Goal: Answer question/provide support

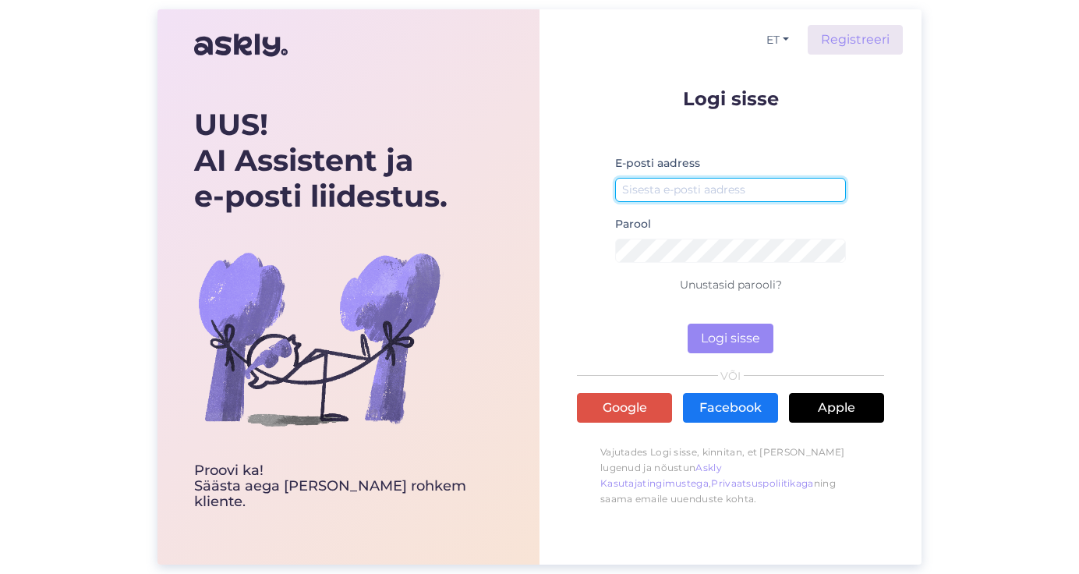
type input "[EMAIL_ADDRESS][DOMAIN_NAME]"
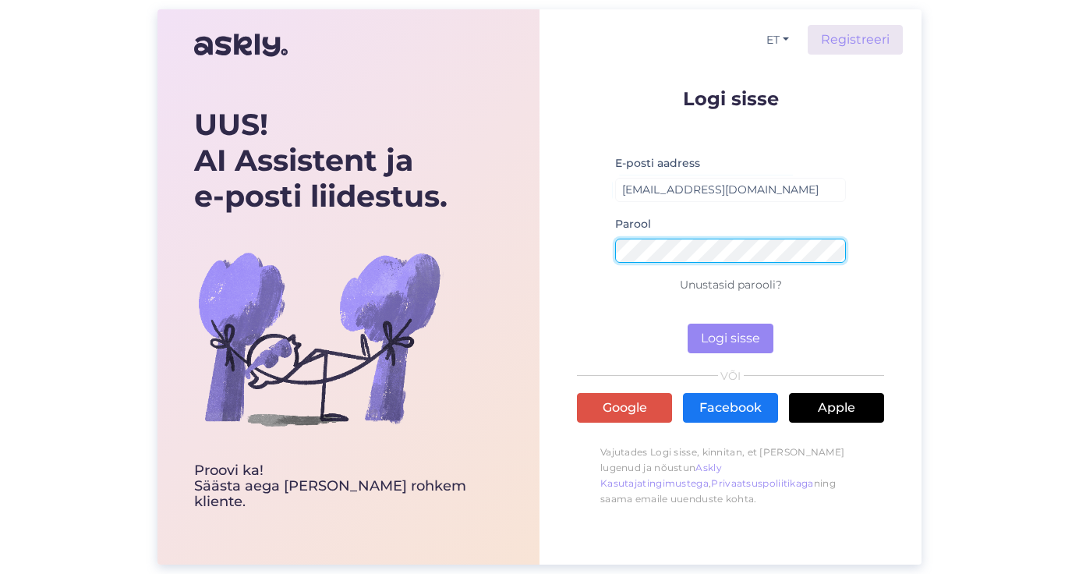
click at [730, 339] on button "Logi sisse" at bounding box center [731, 339] width 86 height 30
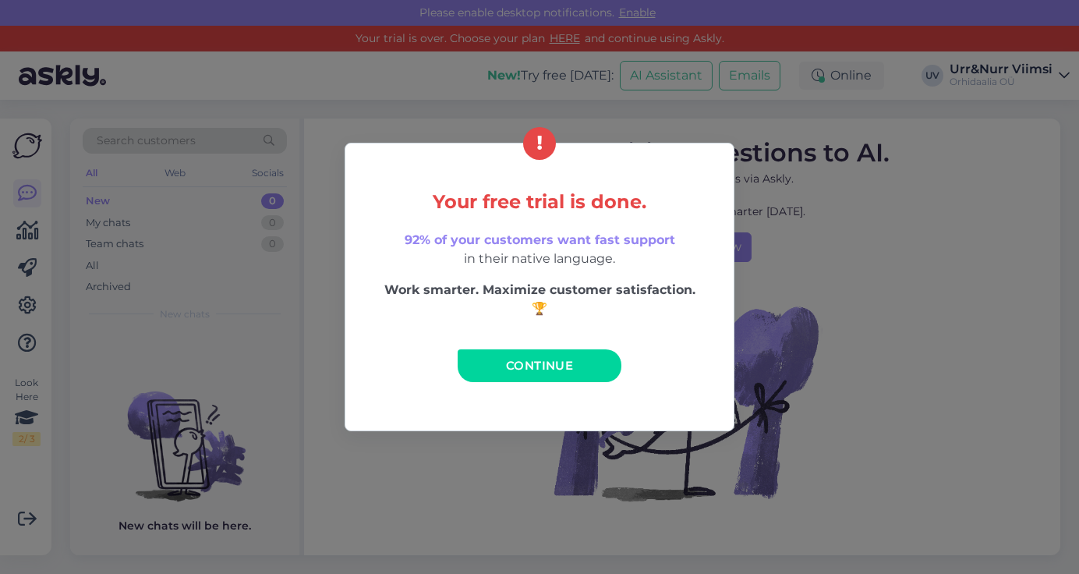
click at [539, 361] on span "Continue" at bounding box center [539, 365] width 67 height 15
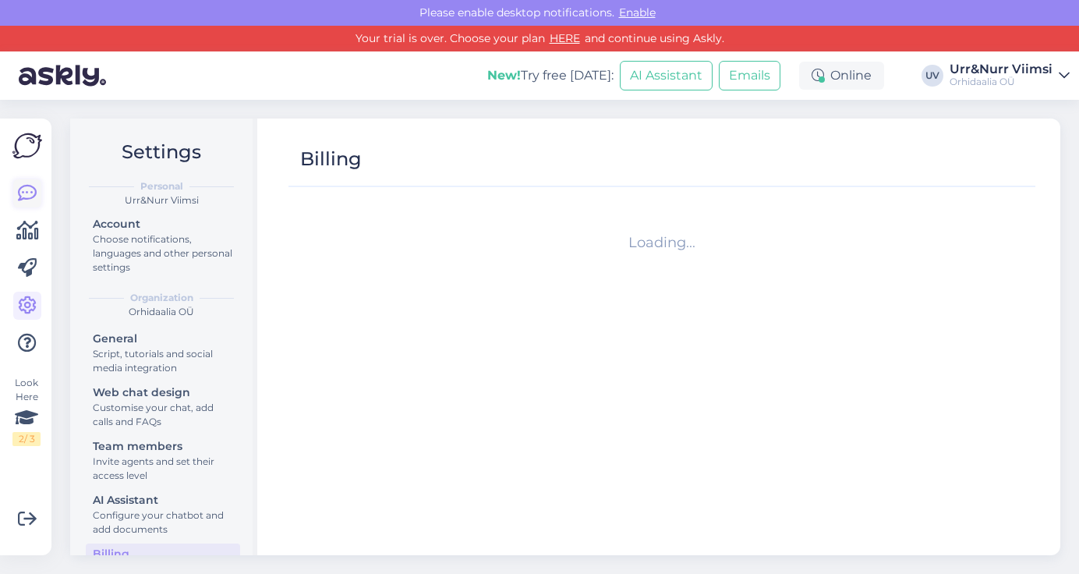
click at [37, 203] on link at bounding box center [27, 193] width 28 height 28
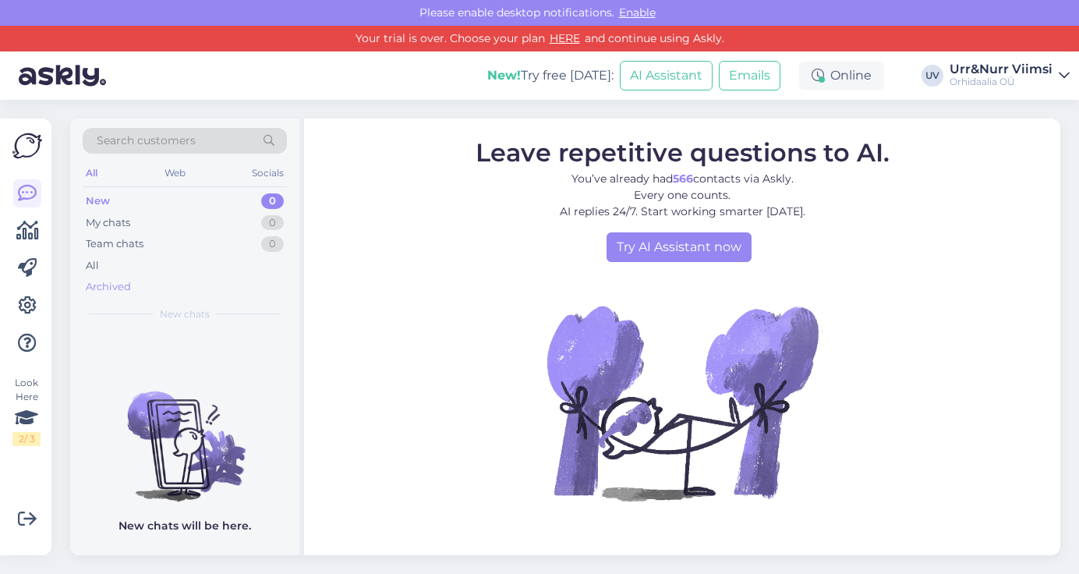
click at [123, 276] on div "Archived" at bounding box center [185, 287] width 204 height 22
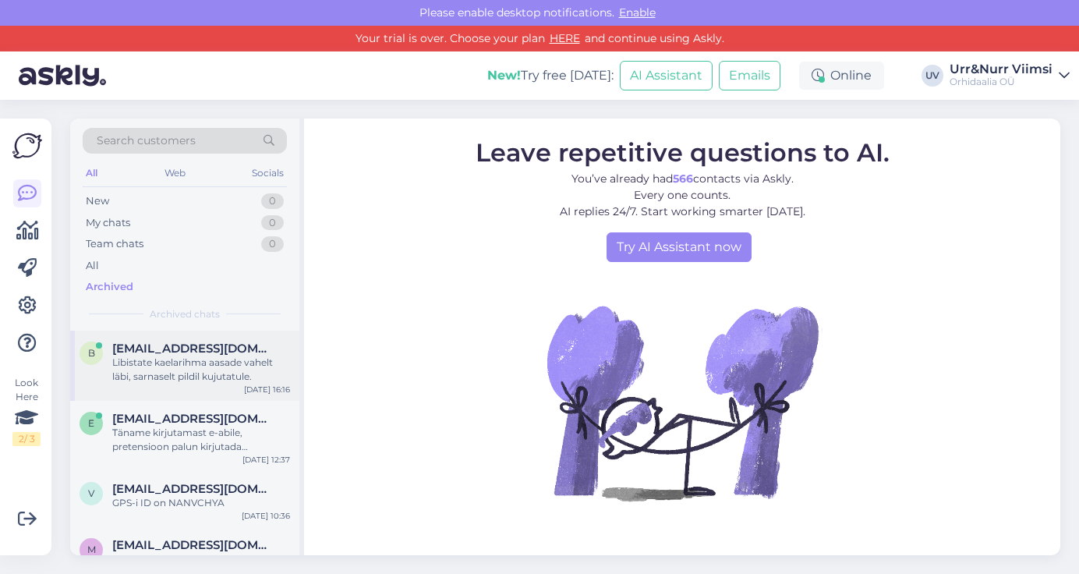
click at [179, 351] on span "[EMAIL_ADDRESS][DOMAIN_NAME]" at bounding box center [193, 348] width 162 height 14
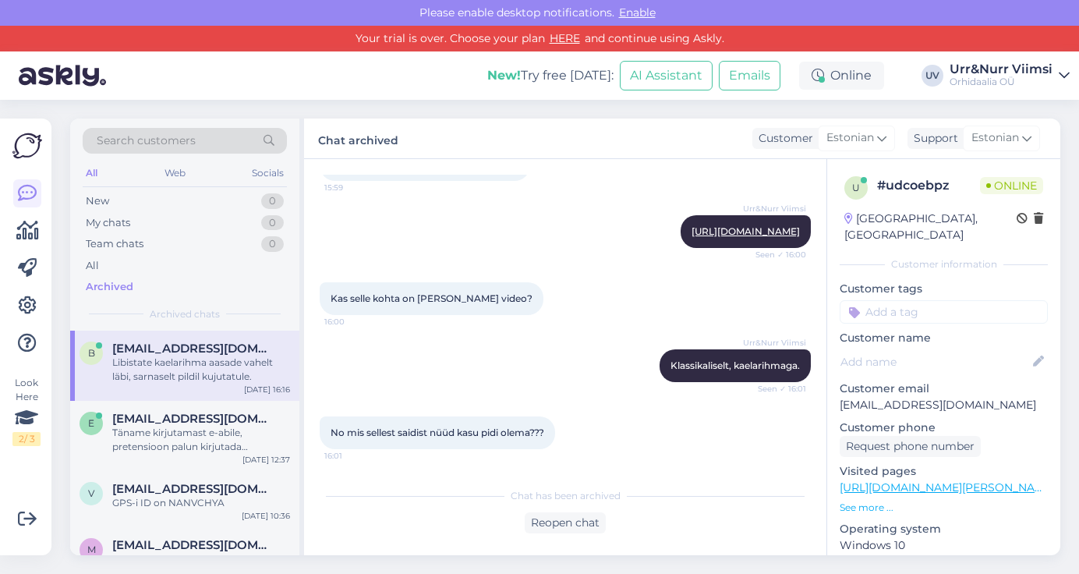
scroll to position [168, 0]
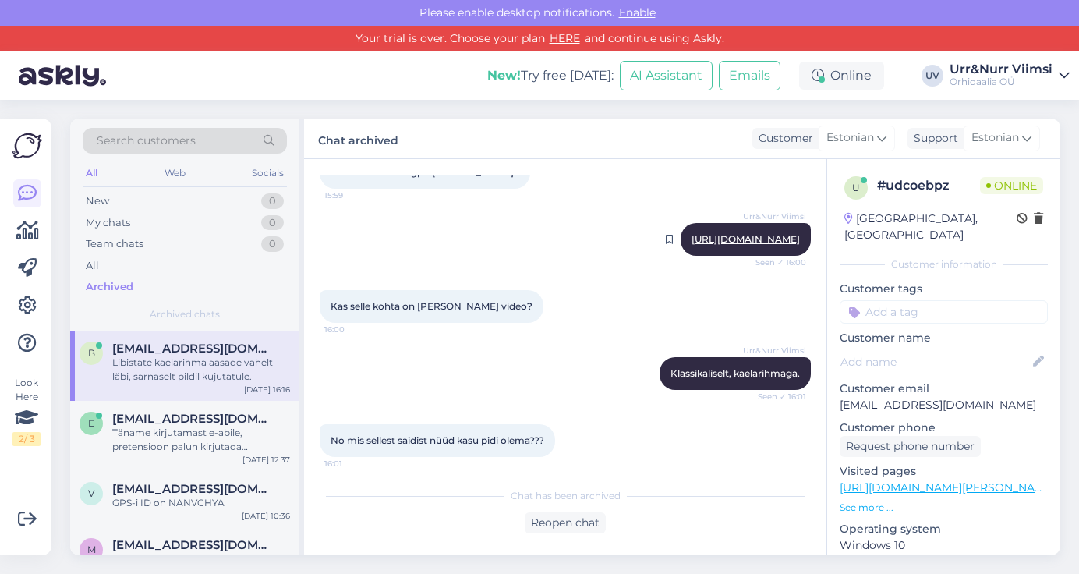
click at [691, 240] on link "[URL][DOMAIN_NAME]" at bounding box center [745, 239] width 108 height 12
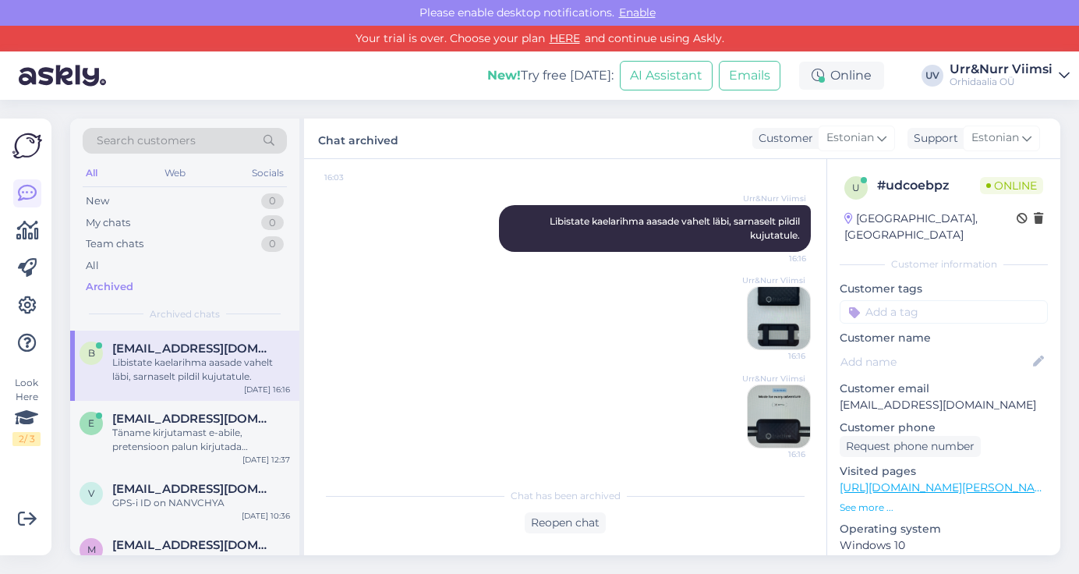
scroll to position [790, 0]
click at [219, 426] on div "Täname kirjutamast e-abile, pretensioon palun kirjutada [EMAIL_ADDRESS][DOMAIN_…" at bounding box center [201, 440] width 178 height 28
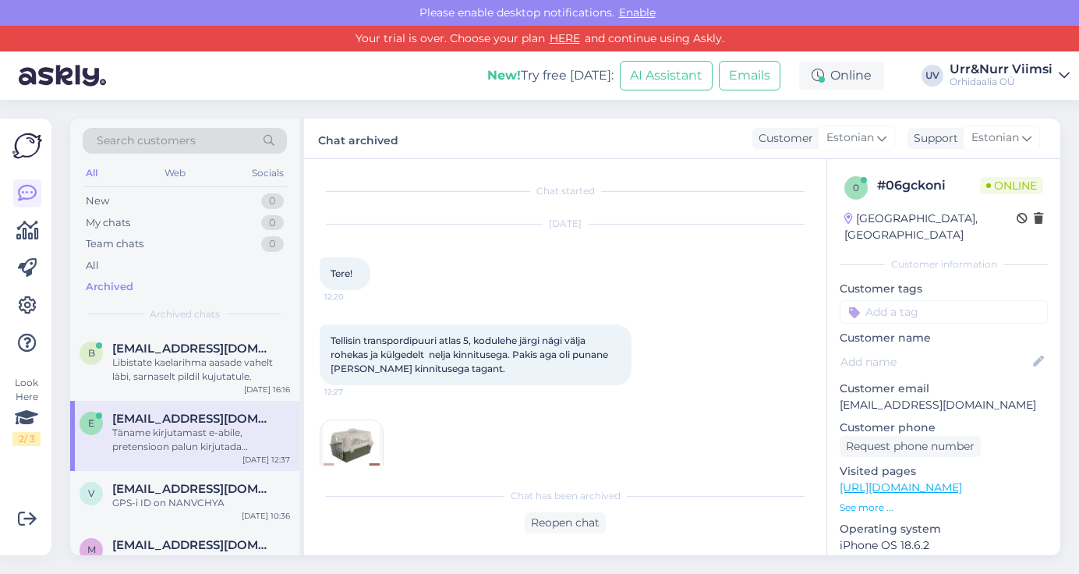
scroll to position [0, 0]
